Goal: Task Accomplishment & Management: Complete application form

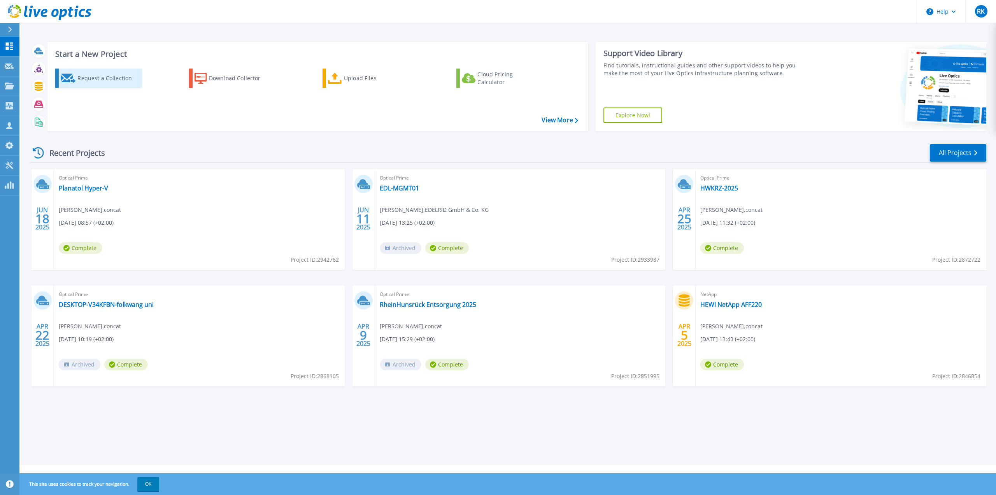
click at [105, 77] on div "Request a Collection" at bounding box center [108, 78] width 62 height 16
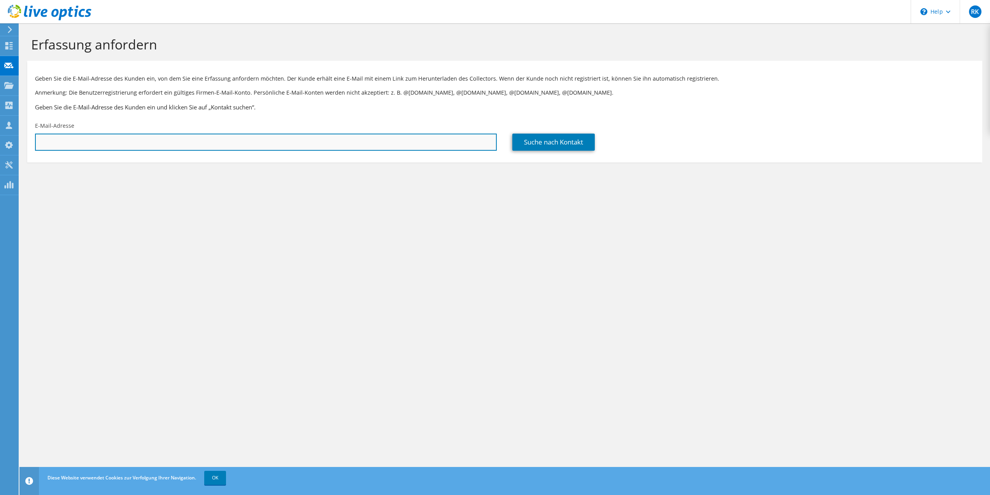
click at [179, 140] on input "text" at bounding box center [266, 141] width 462 height 17
paste input "heinrich.suehner@klotz-ais.com"
type input "heinrich.suehner@klotz-ais.com"
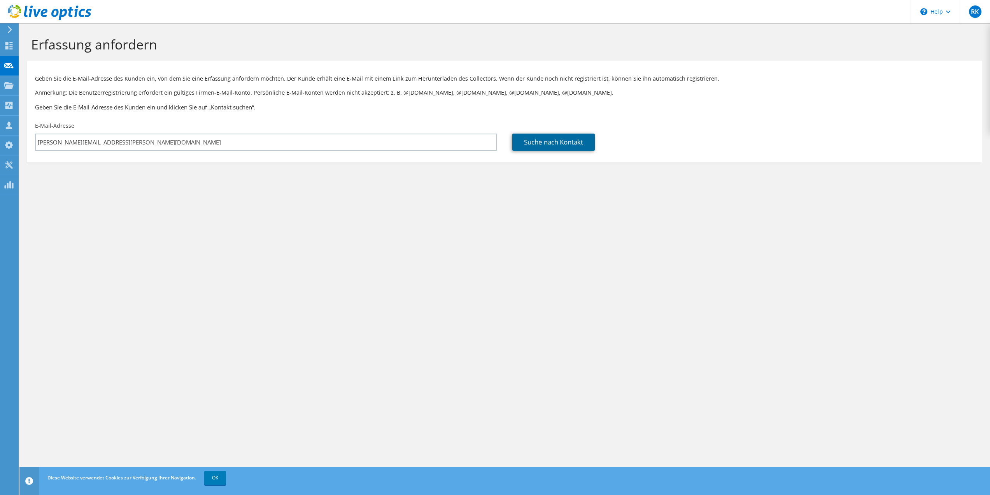
click at [546, 142] on link "Suche nach Kontakt" at bounding box center [553, 141] width 82 height 17
type input "Klotz Audio Interface Systems GmbH"
type input "Heinrich"
type input "Sühner"
type input "Deutschland"
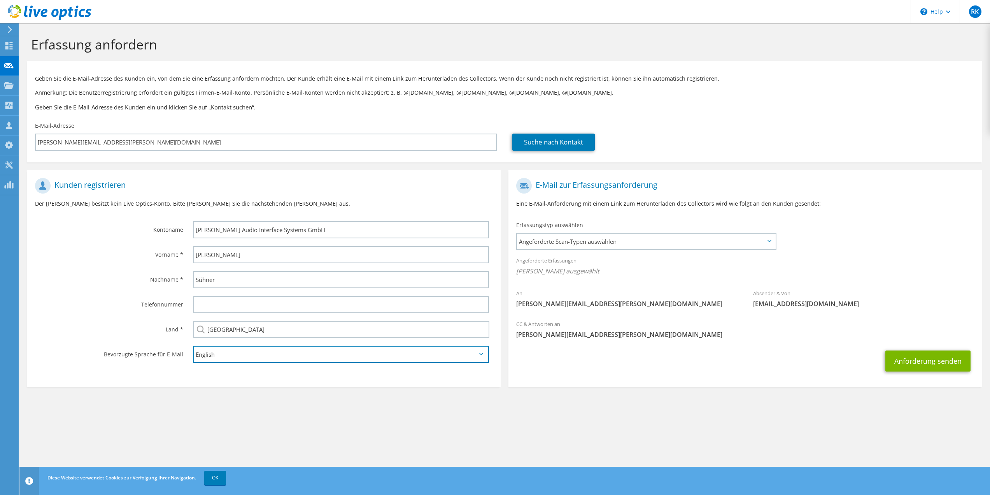
click at [224, 355] on select "English Deutsch Español Français Italiano Polski Português Русский 한국어 中文 日本語" at bounding box center [341, 353] width 296 height 17
select select "de-DE"
click at [193, 345] on select "English Deutsch Español Français Italiano Polski Português Русский 한국어 中文 日本語" at bounding box center [341, 353] width 296 height 17
click at [568, 244] on span "Angeforderte Scan-Typen auswählen" at bounding box center [646, 241] width 258 height 16
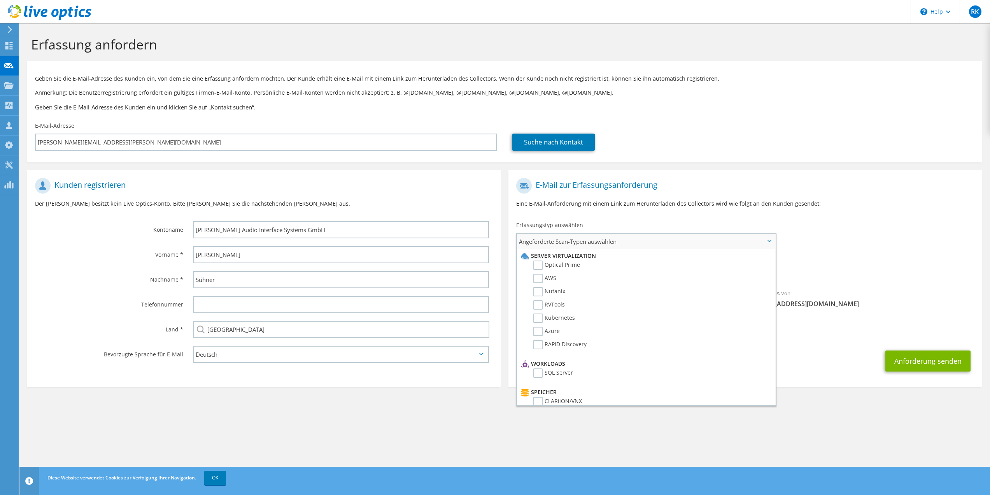
drag, startPoint x: 536, startPoint y: 267, endPoint x: 589, endPoint y: 301, distance: 63.7
click at [536, 266] on label "Optical Prime" at bounding box center [556, 264] width 47 height 9
click at [0, 0] on input "Optical Prime" at bounding box center [0, 0] width 0 height 0
click at [838, 252] on div "An heinrich.suehner@klotz-ais.com Absender & Von liveoptics@liveoptics.com" at bounding box center [746, 246] width 474 height 144
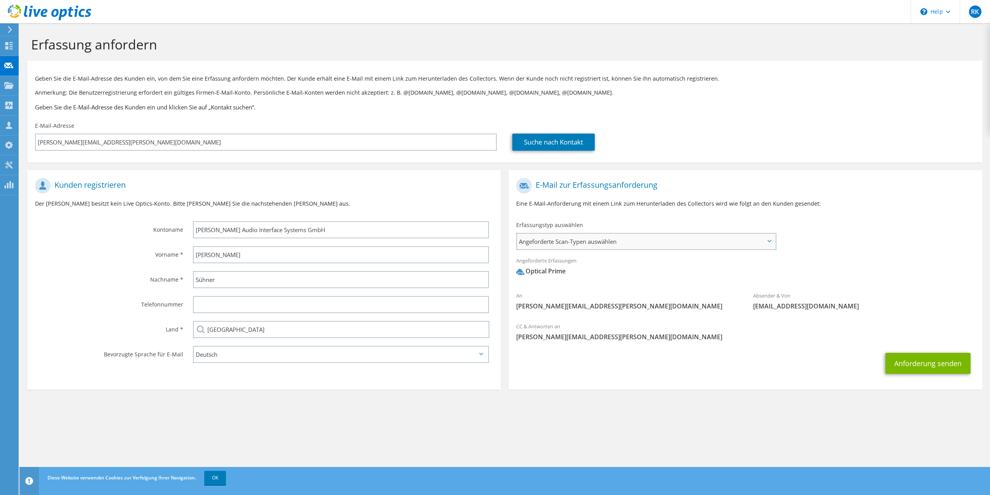
click at [598, 245] on span "Angeforderte Scan-Typen auswählen" at bounding box center [646, 241] width 258 height 16
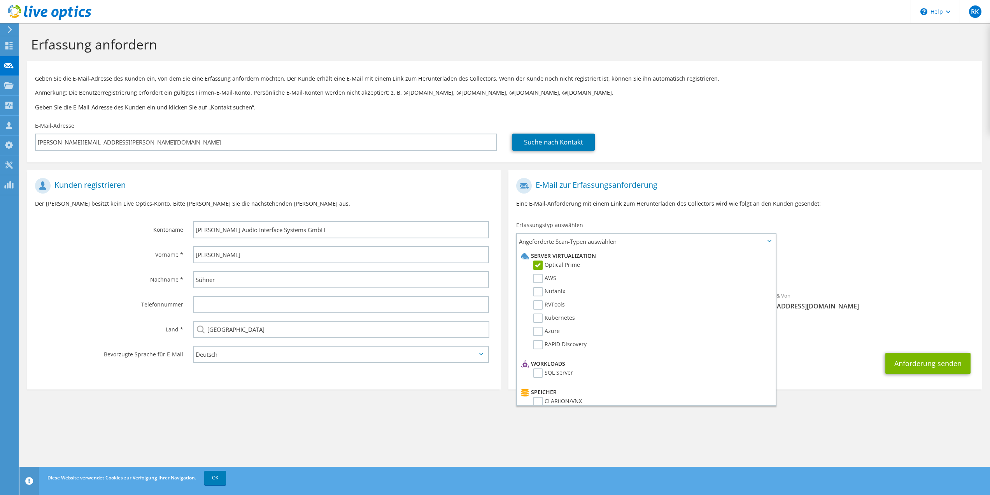
click at [831, 260] on div "Angeforderte Erfassungen Keine Scans ausgewählt Optical Prime" at bounding box center [746, 267] width 474 height 31
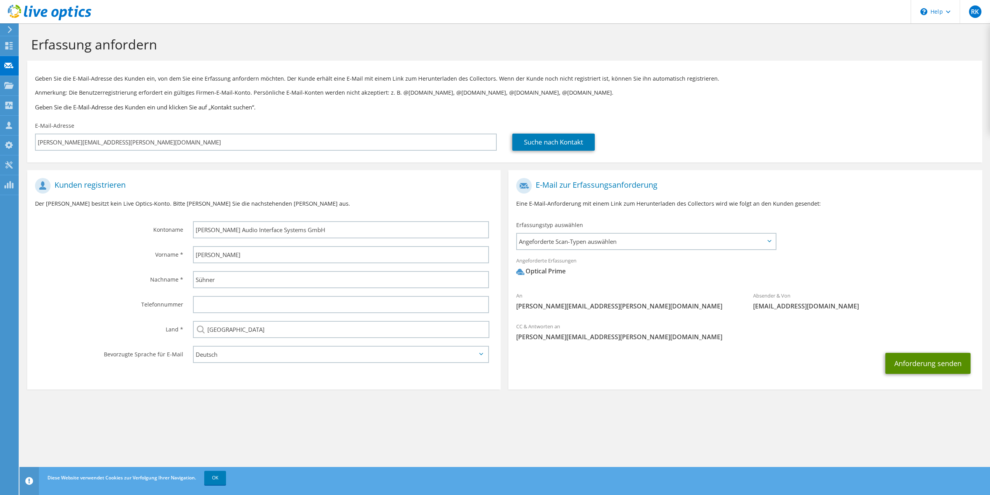
click at [927, 360] on button "Anforderung senden" at bounding box center [928, 363] width 85 height 21
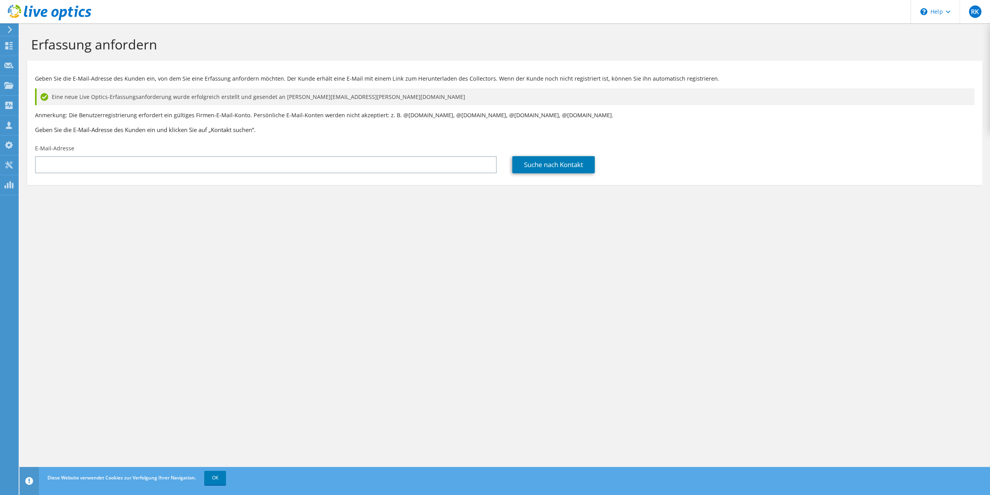
click at [758, 358] on div "Erfassung anfordern Geben Sie die E-Mail-Adresse des Kunden ein, von dem Sie ei…" at bounding box center [504, 258] width 971 height 471
